Goal: Task Accomplishment & Management: Manage account settings

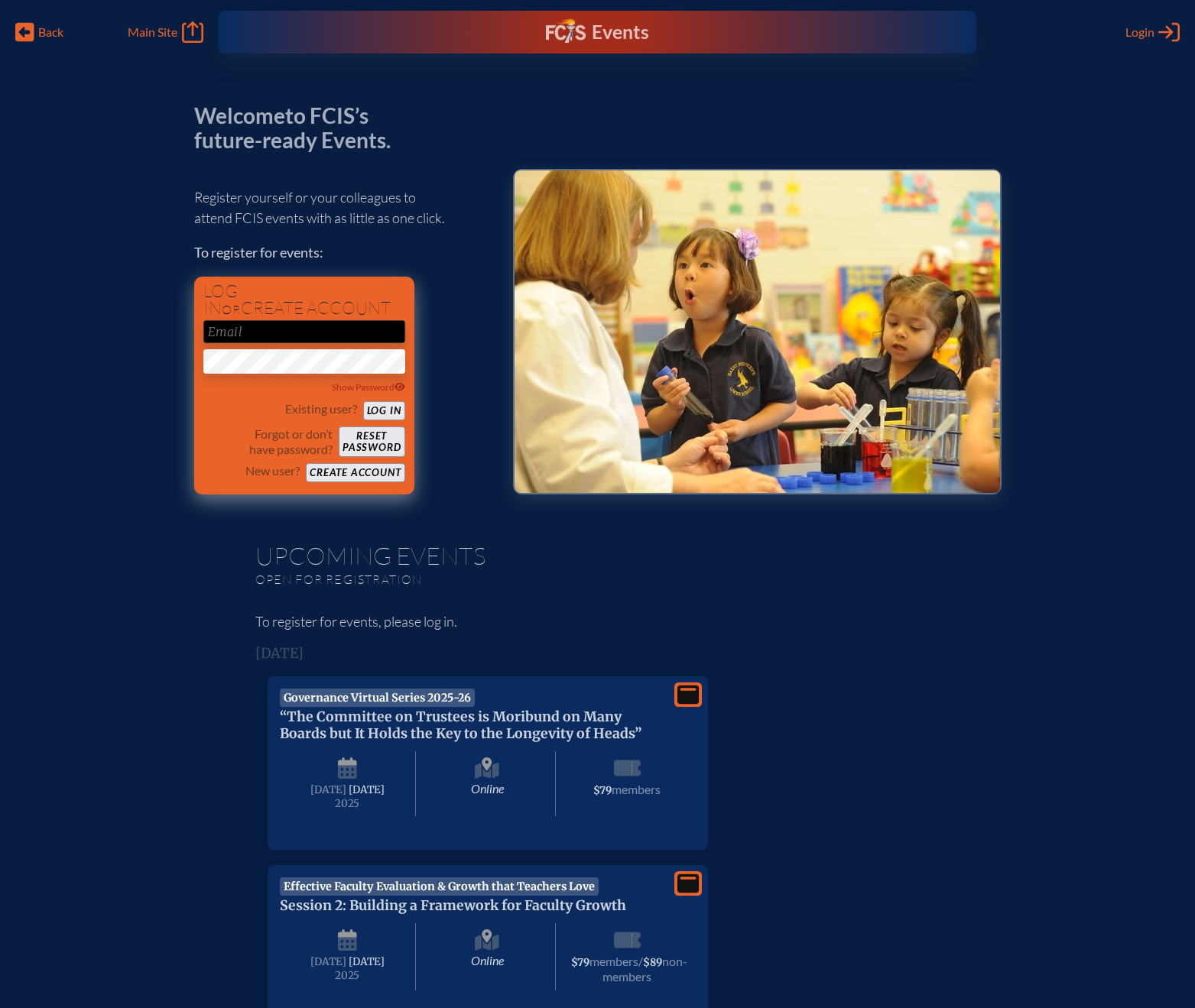
click at [359, 334] on input "email" at bounding box center [304, 332] width 202 height 23
click at [362, 466] on button "Create account" at bounding box center [355, 472] width 98 height 19
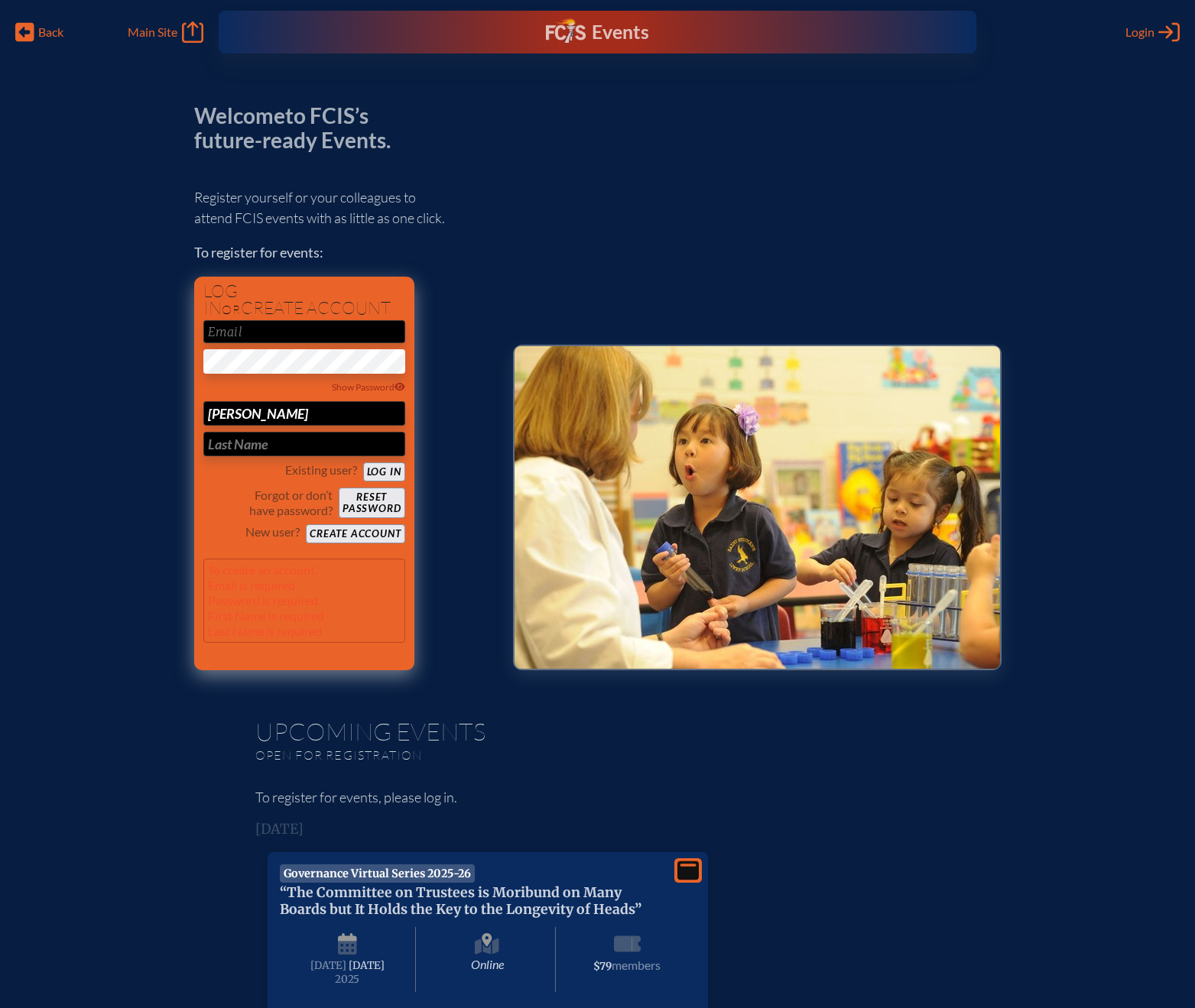
type input "[PERSON_NAME]"
click at [386, 469] on button "Log in" at bounding box center [384, 472] width 42 height 19
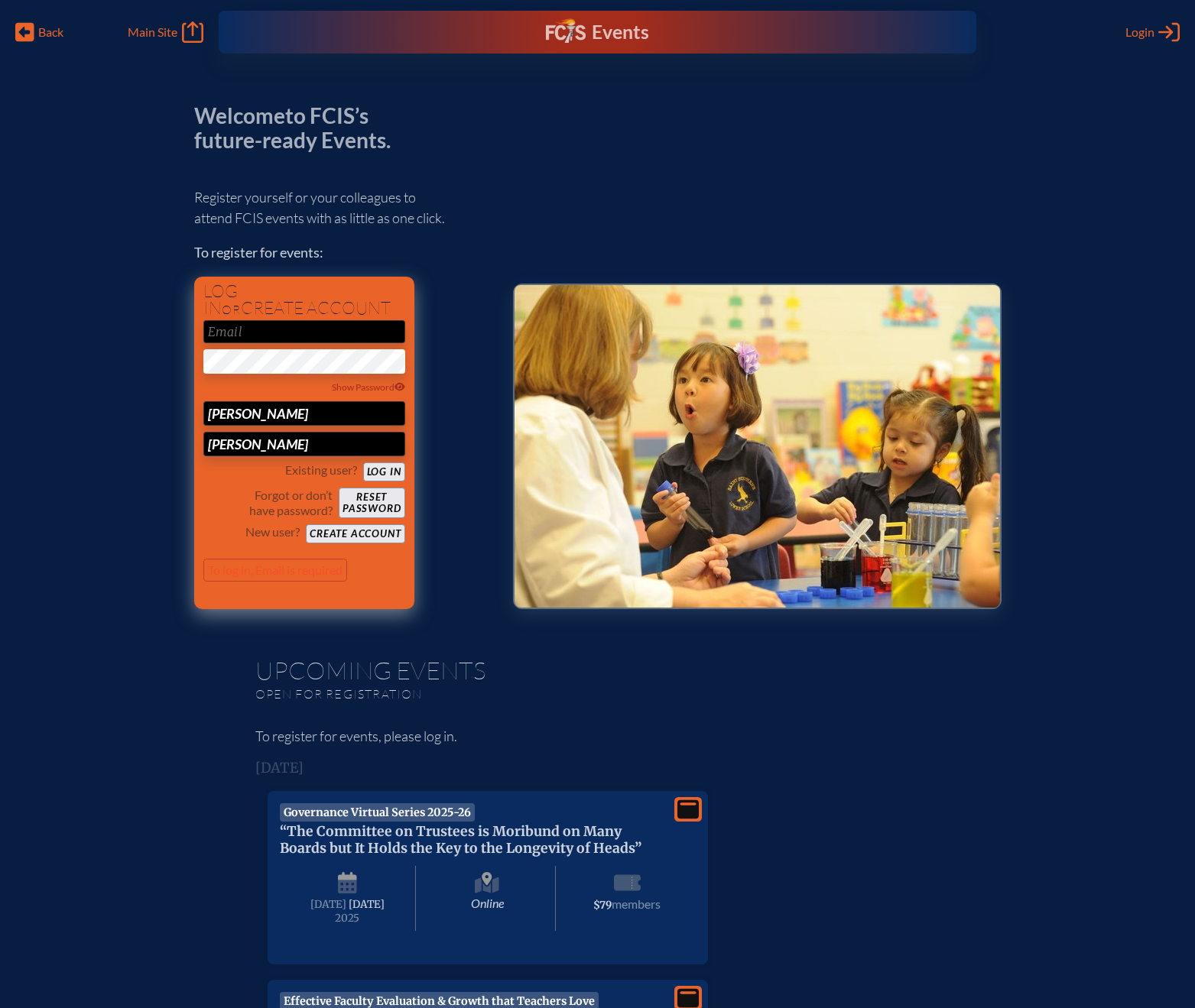
click at [363, 529] on button "Create account" at bounding box center [355, 533] width 98 height 19
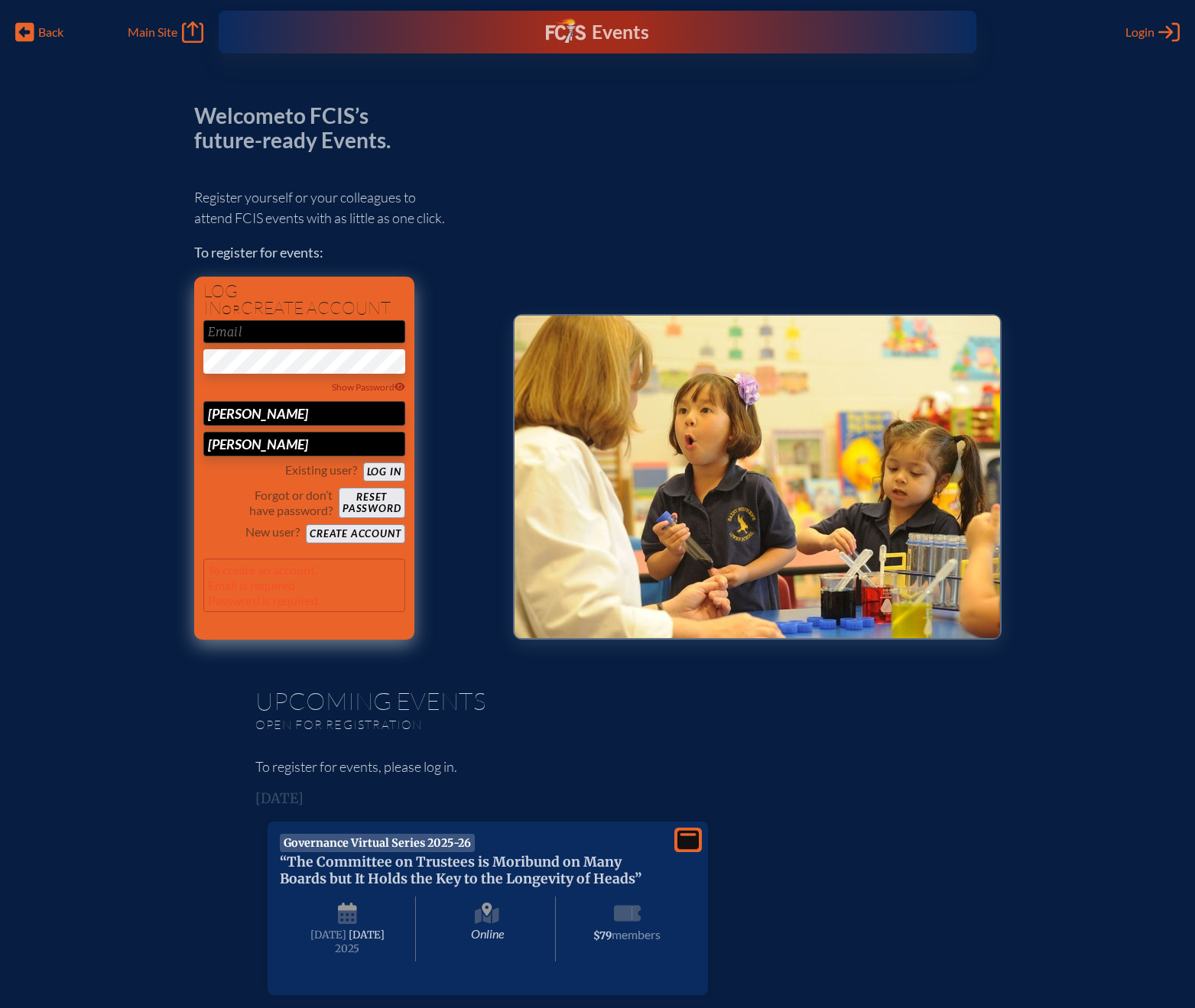
click at [292, 577] on p "To create an account, Email is required Password is required" at bounding box center [304, 585] width 202 height 54
type input "mlarkin@cdspatriots.org"
click at [376, 305] on h1 "Log in or create account" at bounding box center [304, 300] width 202 height 35
click at [357, 329] on input "mlarkin@cdspatriots.org" at bounding box center [304, 332] width 202 height 23
click at [362, 526] on button "Create account" at bounding box center [355, 533] width 98 height 19
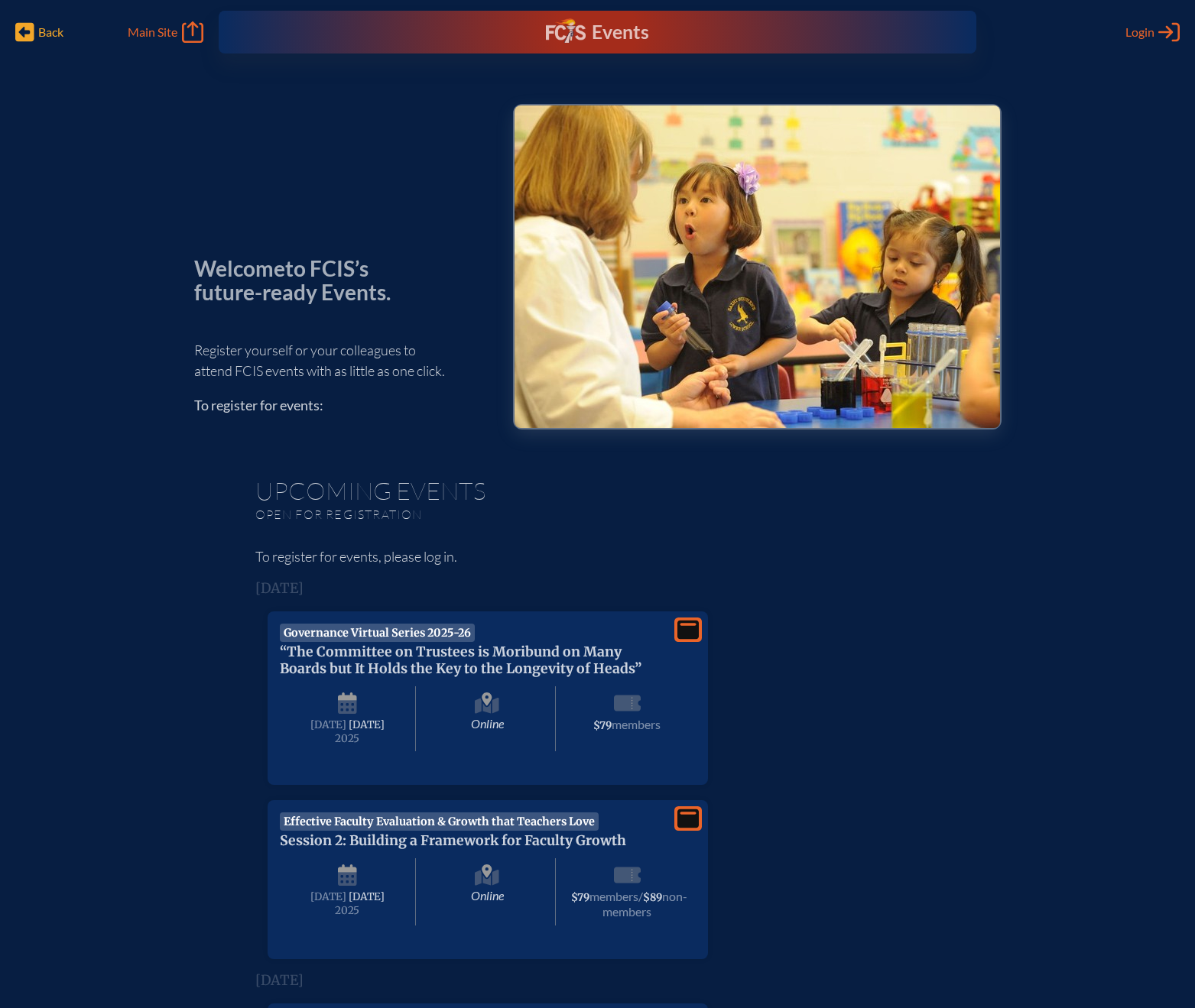
click at [46, 32] on span "Back" at bounding box center [51, 32] width 25 height 15
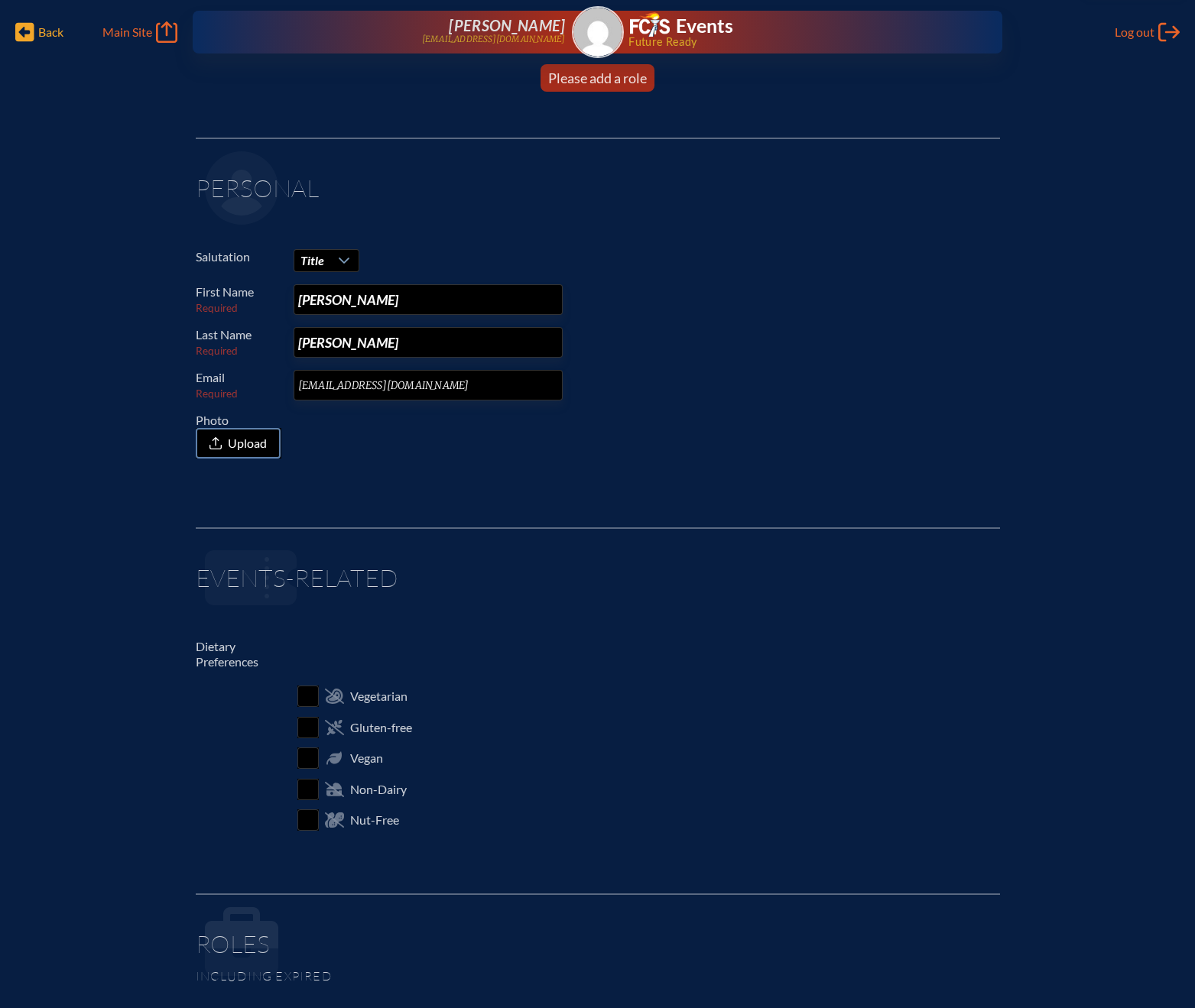
click at [55, 25] on span "Back" at bounding box center [51, 32] width 25 height 15
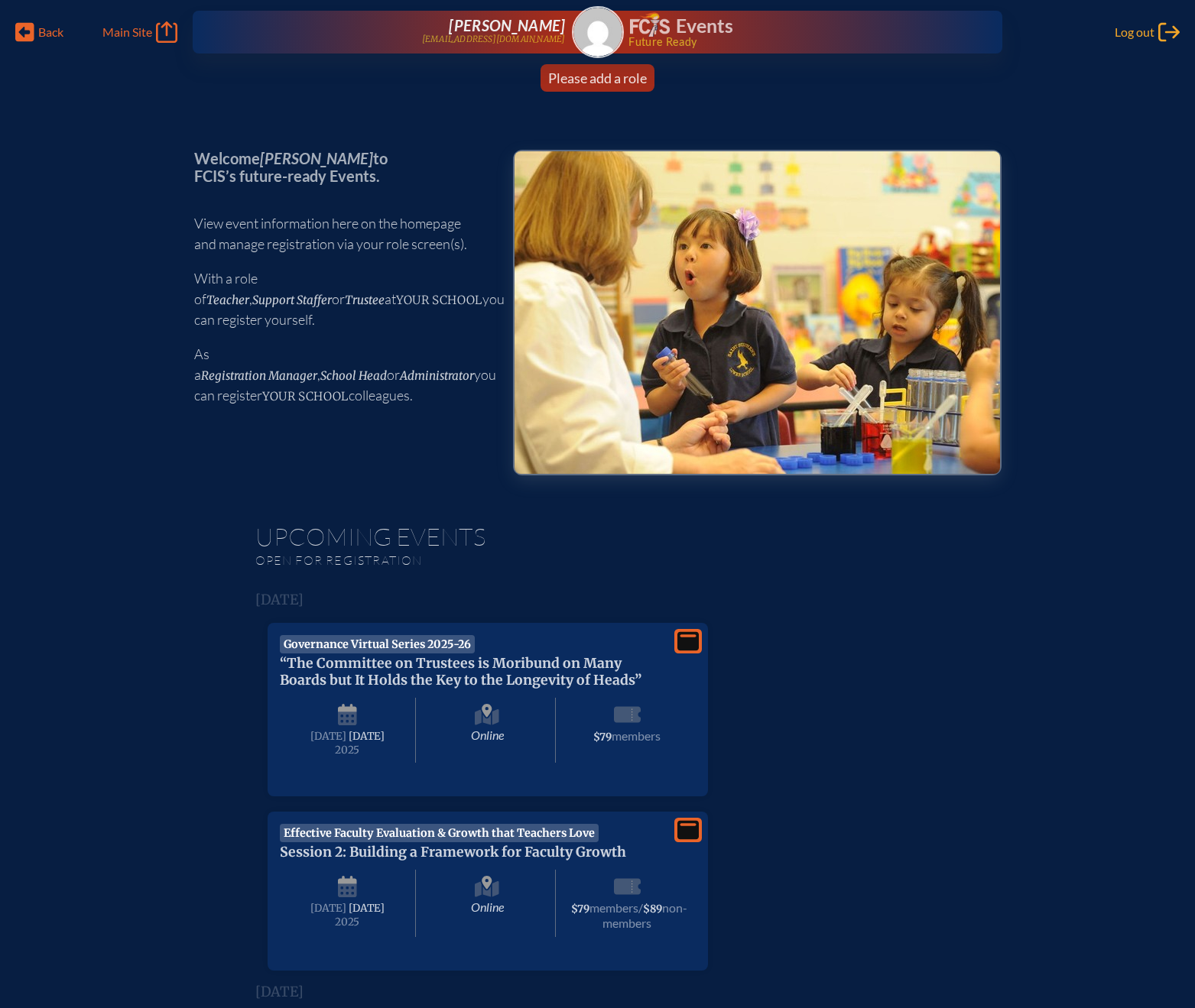
click at [1157, 38] on div "Log out Log out" at bounding box center [1147, 32] width 65 height 22
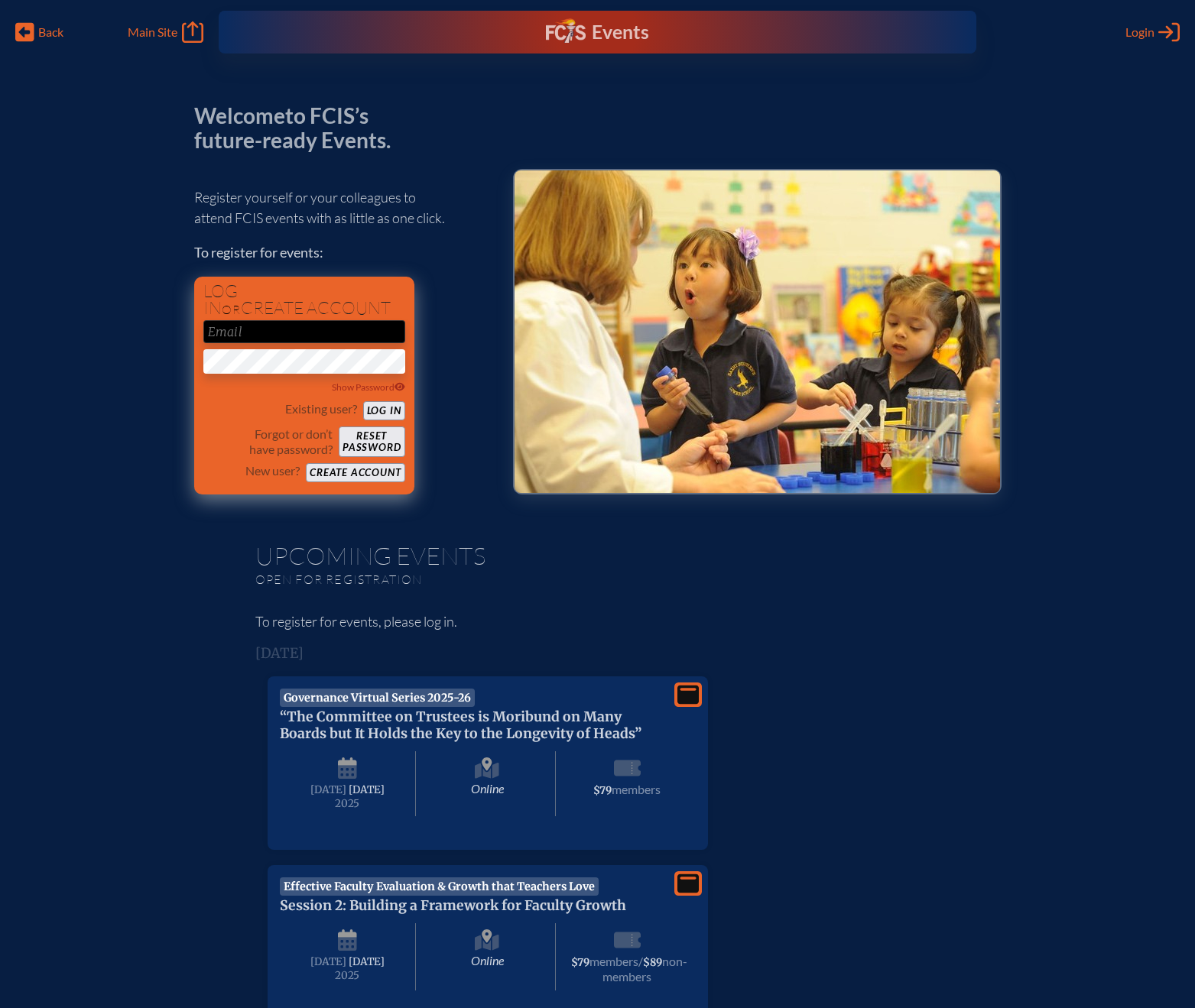
click at [307, 331] on input "email" at bounding box center [304, 332] width 202 height 23
click at [386, 408] on button "Log in" at bounding box center [384, 410] width 42 height 19
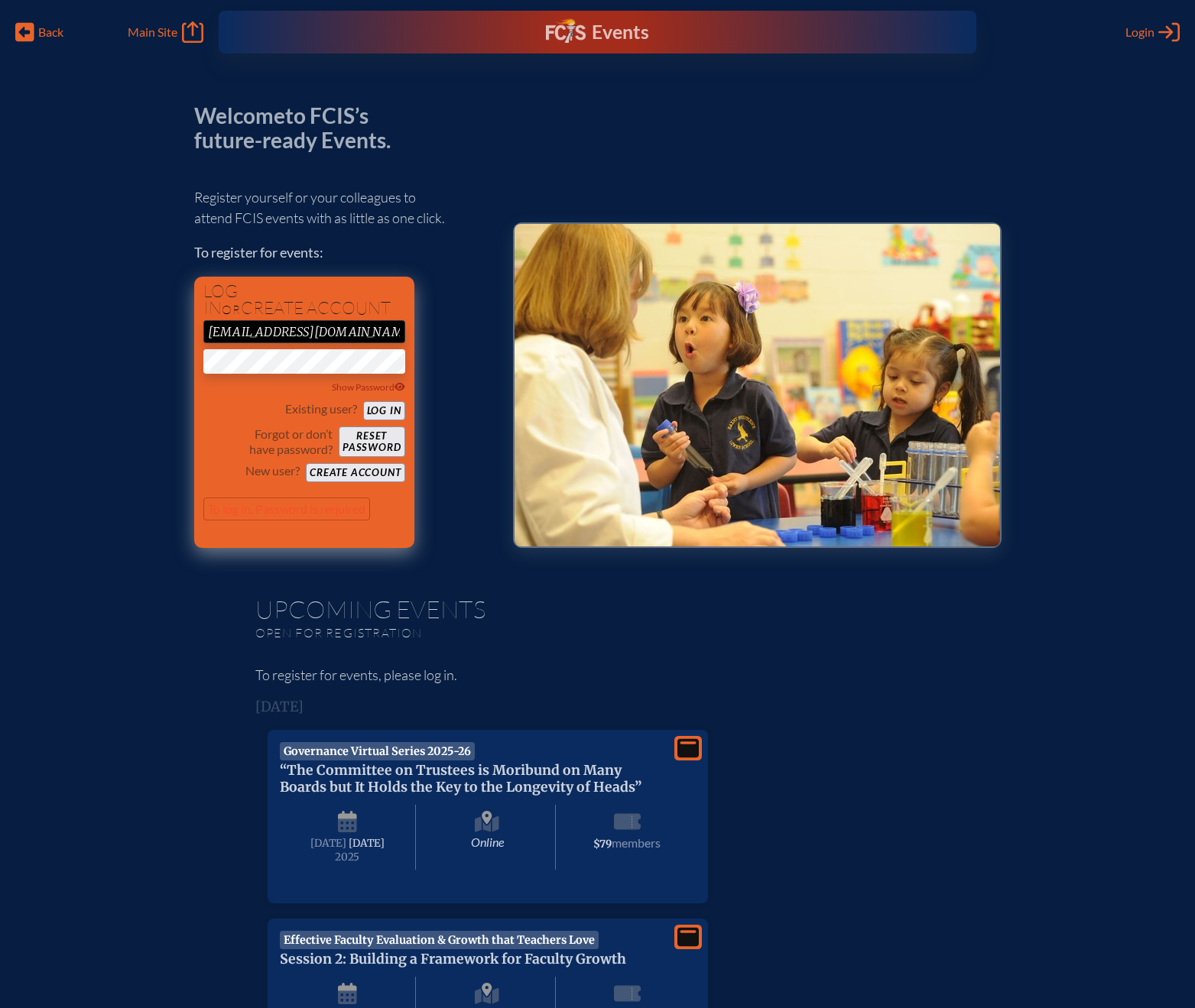
click at [236, 477] on form "mlarkin@carrollwooddayschool.org Show Password Existing user? Log in Forgot or …" at bounding box center [304, 426] width 202 height 213
click at [360, 439] on button "Reset password" at bounding box center [372, 442] width 66 height 31
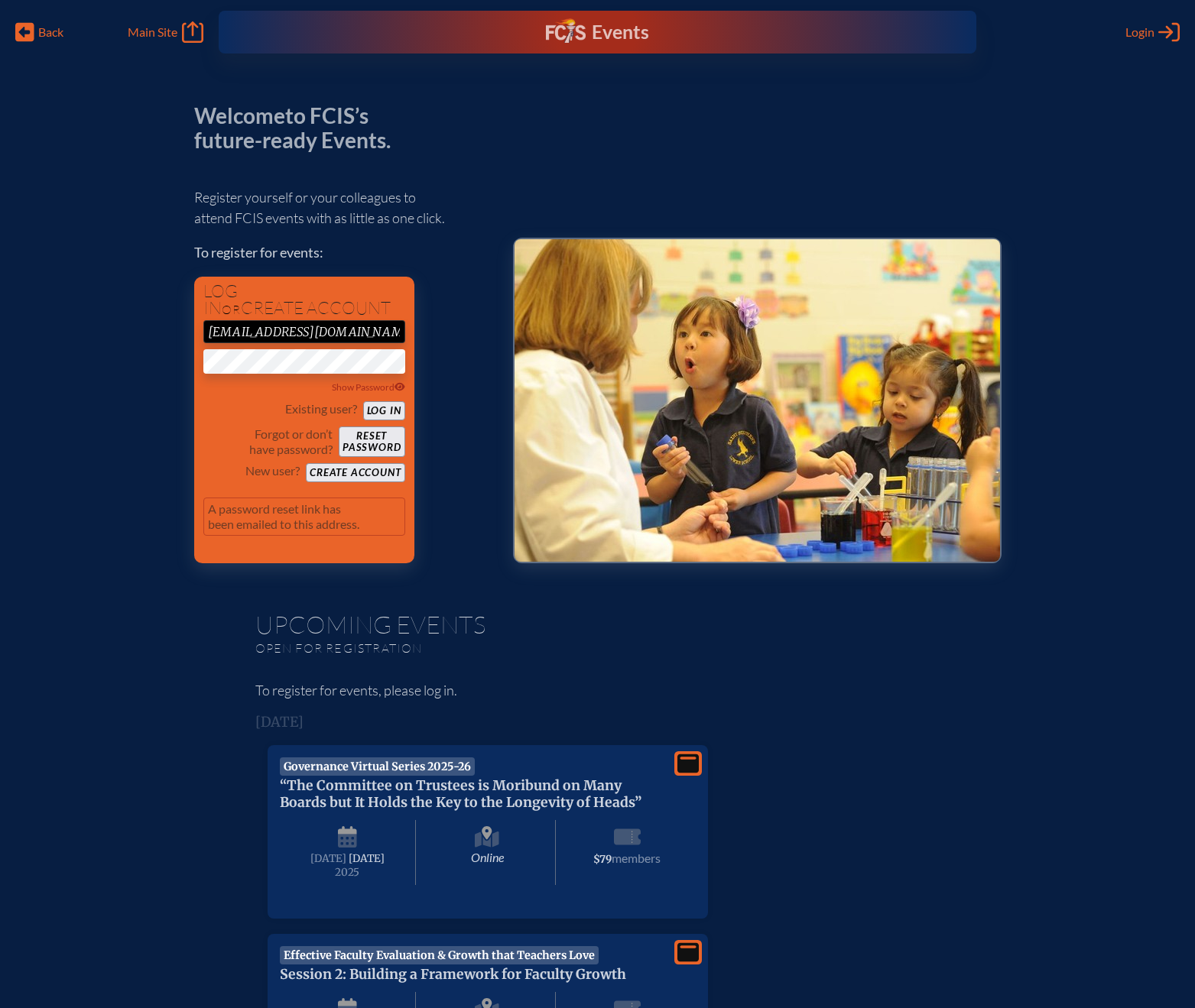
drag, startPoint x: 208, startPoint y: 327, endPoint x: 530, endPoint y: 347, distance: 322.6
click at [530, 347] on div "Welcome to FCIS’s future-ready Events. Register yourself or your colleagues to …" at bounding box center [598, 333] width 807 height 459
click at [304, 335] on input "mlar" at bounding box center [304, 332] width 202 height 23
type input "[EMAIL_ADDRESS][DOMAIN_NAME]"
click at [386, 404] on button "Log in" at bounding box center [384, 410] width 42 height 19
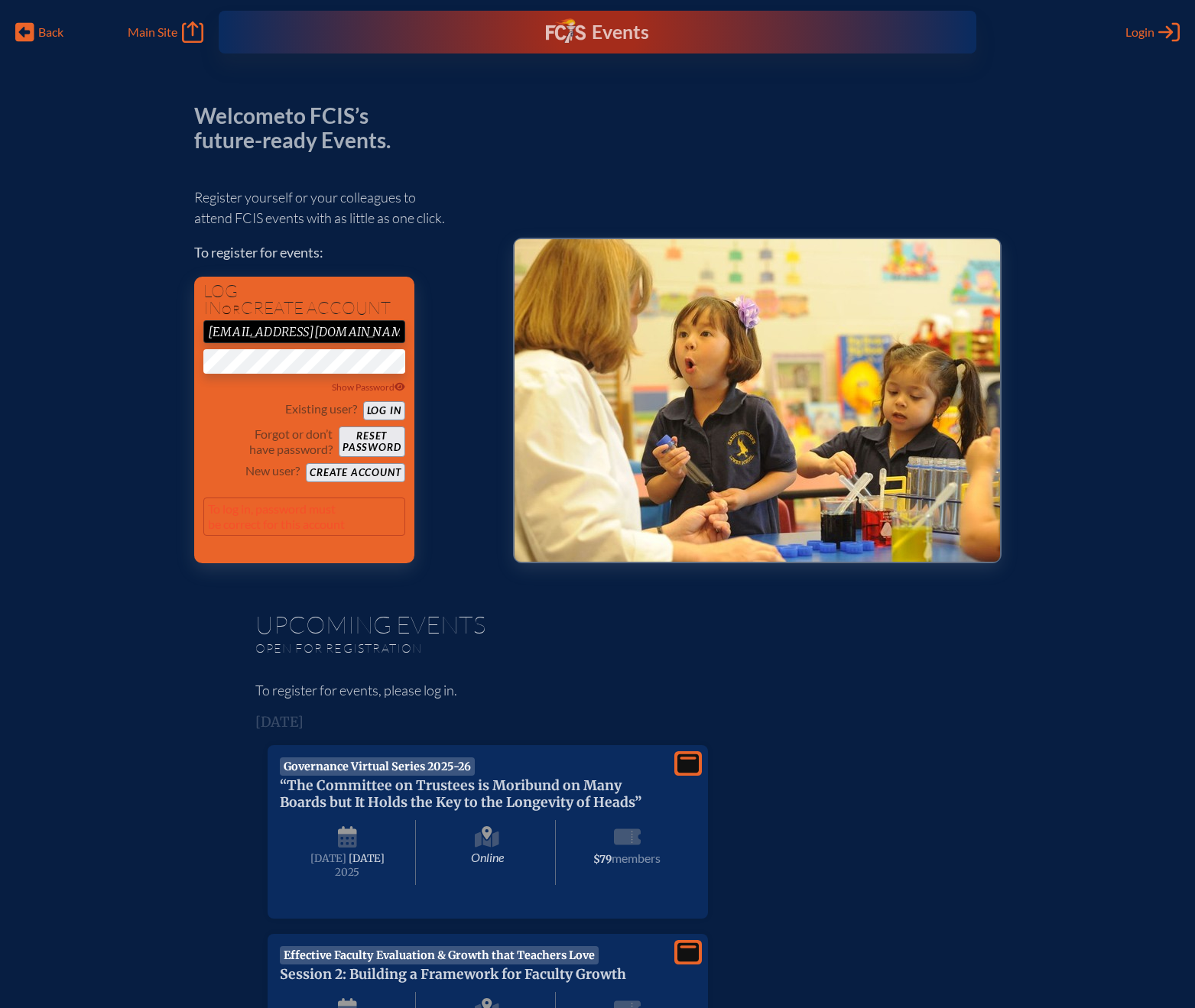
click at [383, 411] on button "Log in" at bounding box center [384, 410] width 42 height 19
click at [382, 403] on button "Log in" at bounding box center [384, 410] width 42 height 19
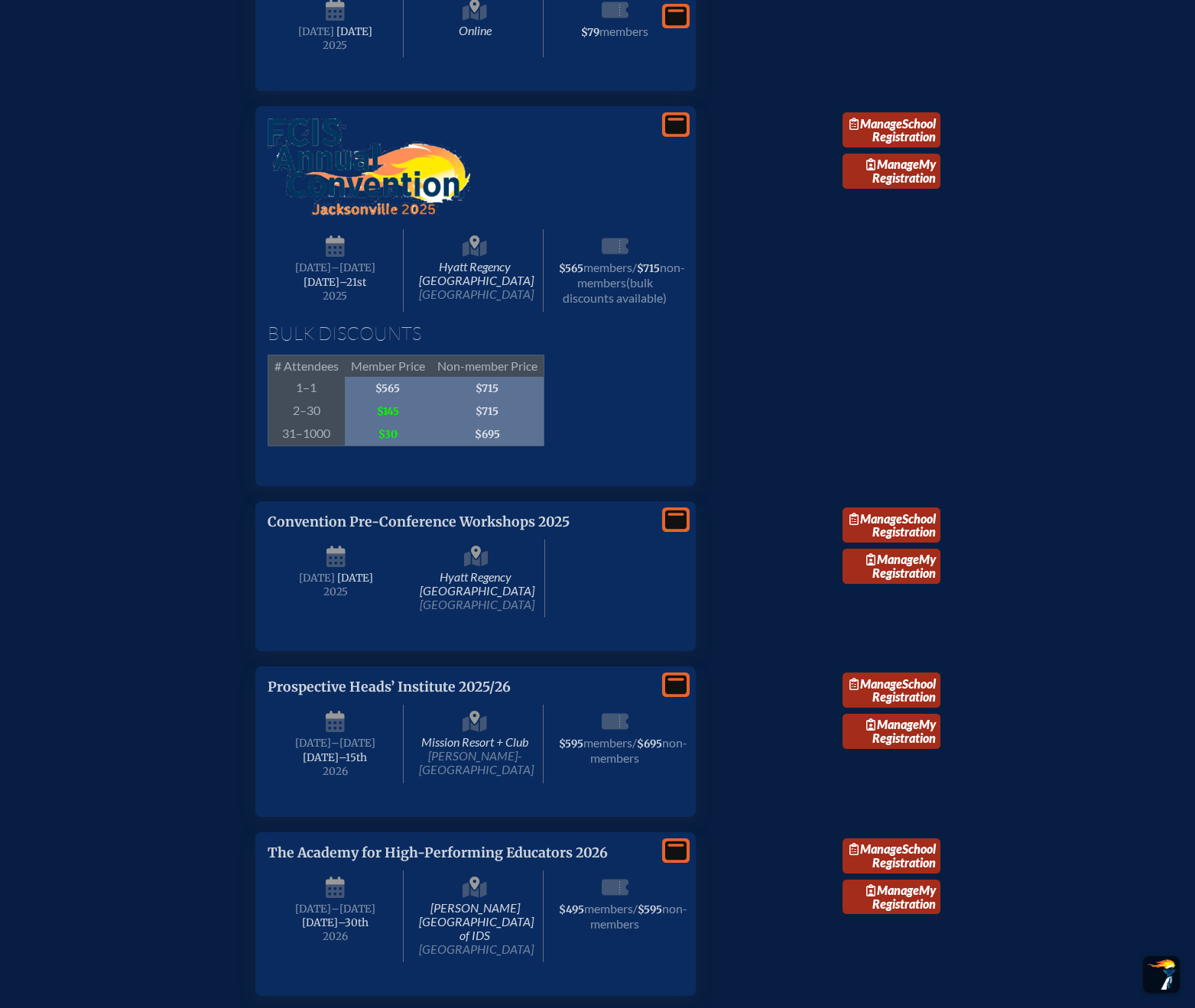
scroll to position [2139, 0]
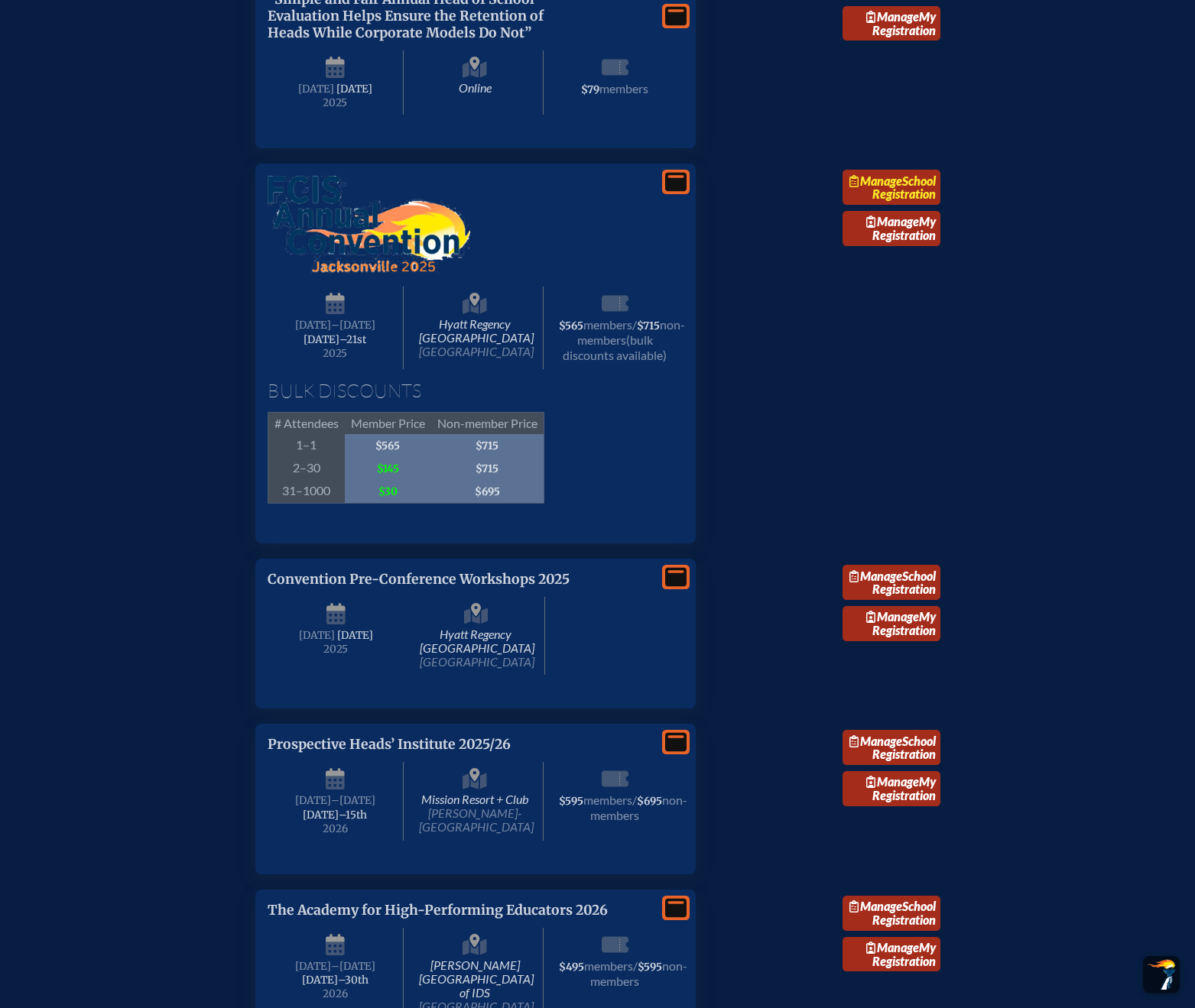
click at [871, 205] on link "Manage School Registration" at bounding box center [891, 187] width 98 height 35
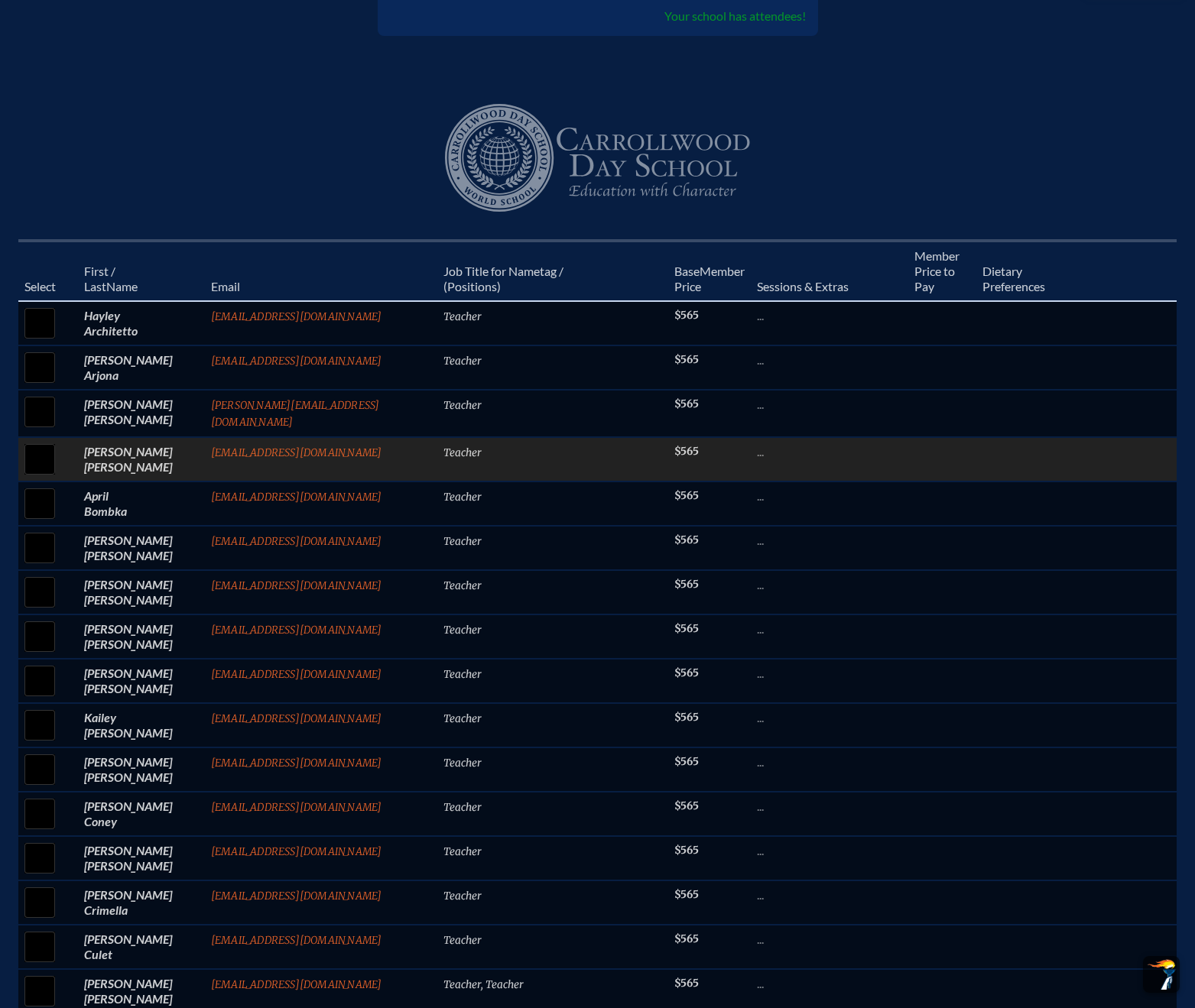
scroll to position [507, 0]
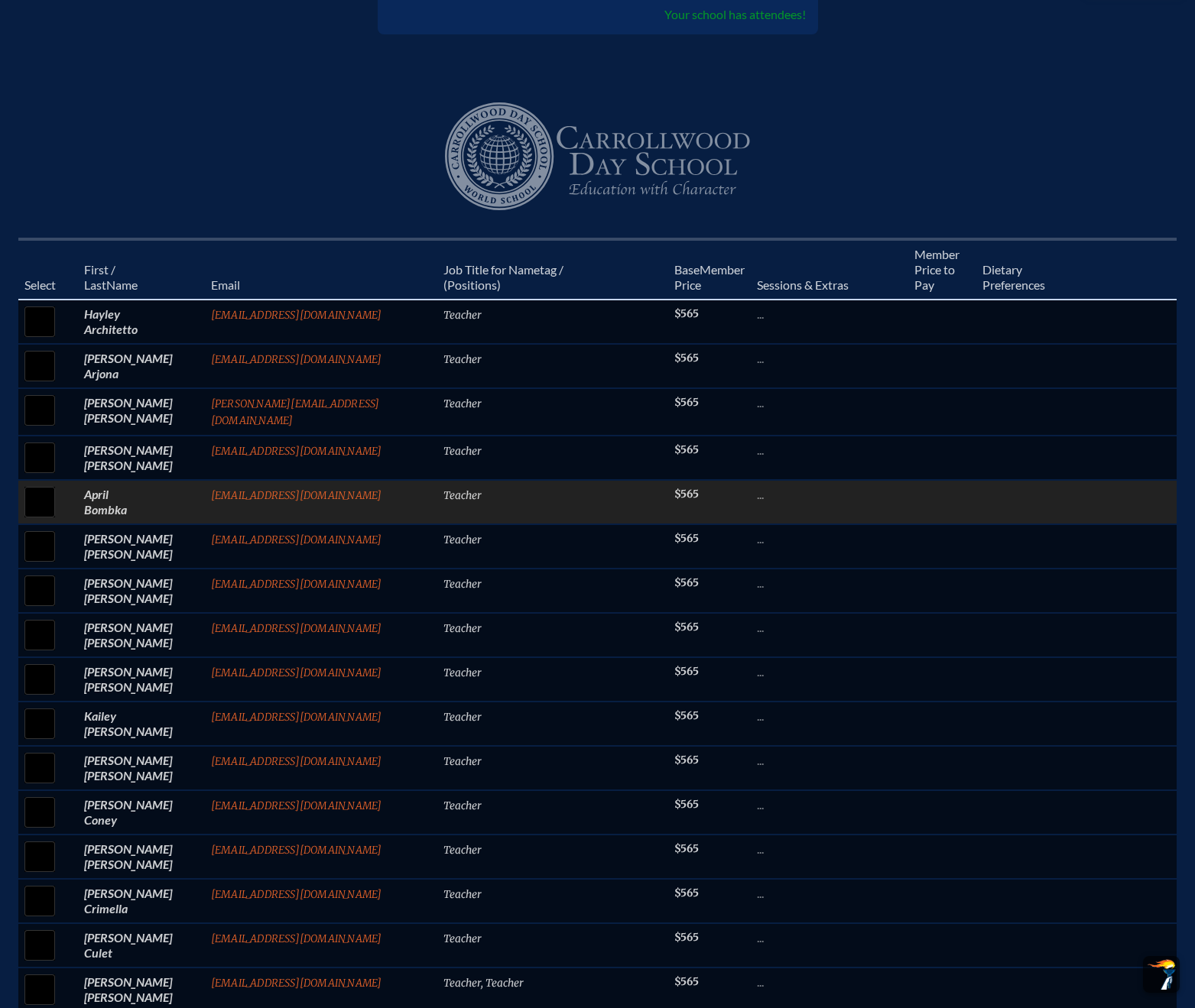
click at [46, 521] on input "checkbox" at bounding box center [40, 502] width 38 height 38
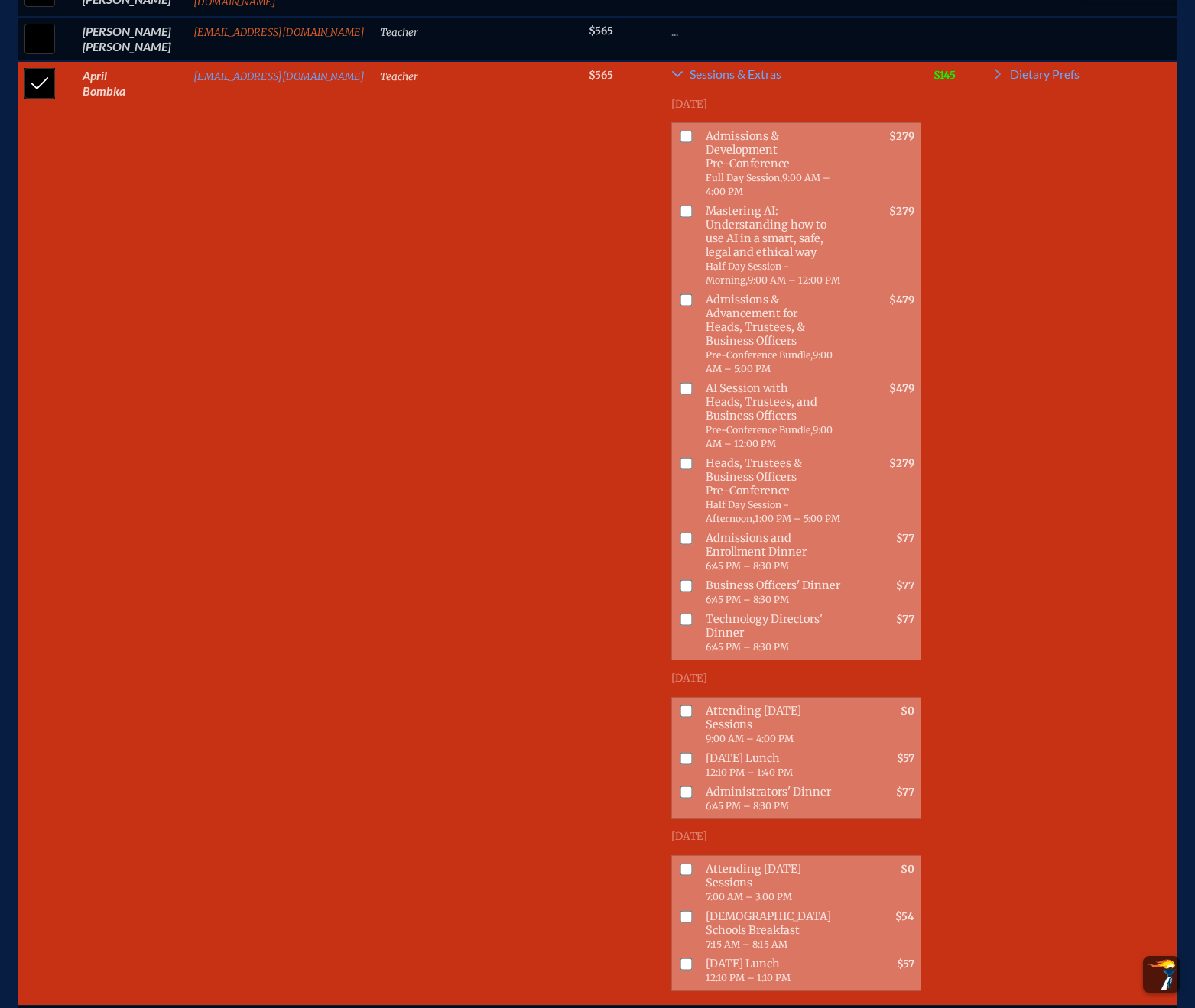
scroll to position [842, 0]
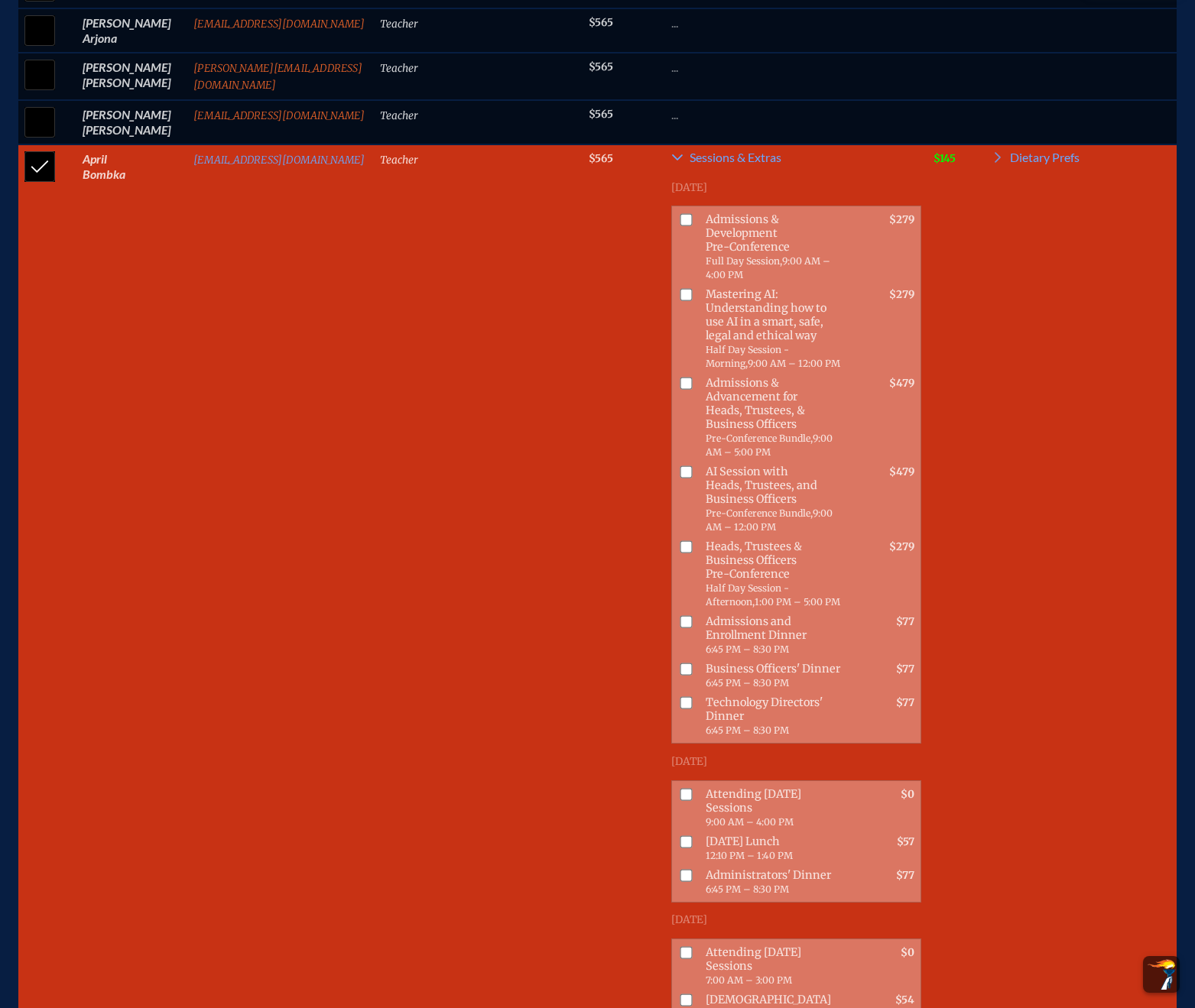
click at [41, 186] on input "checkbox" at bounding box center [40, 167] width 38 height 38
checkbox input "false"
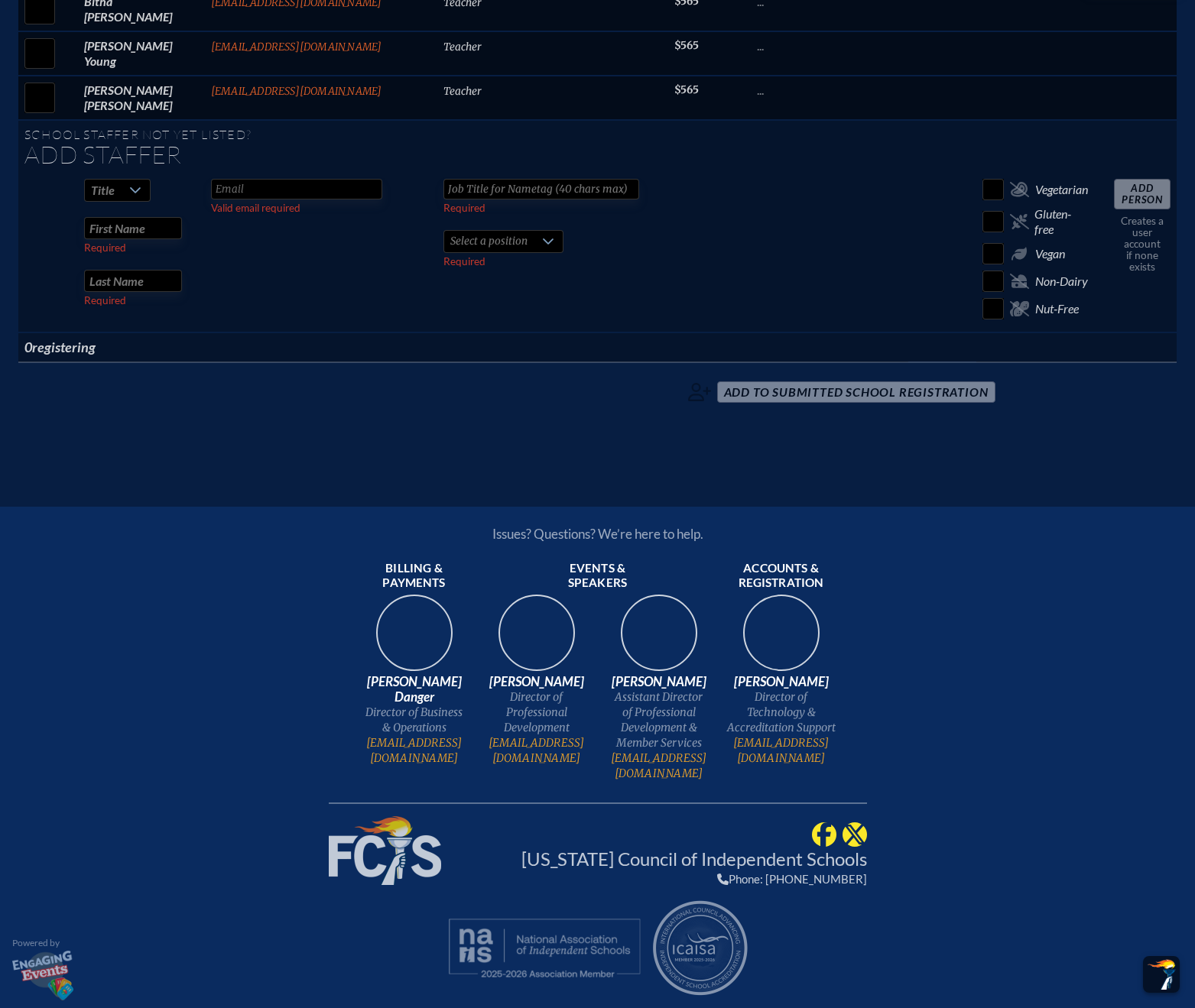
scroll to position [6373, 0]
